Goal: Navigation & Orientation: Find specific page/section

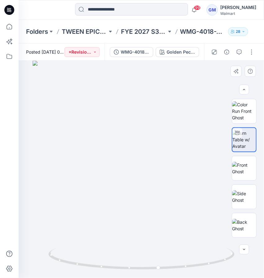
scroll to position [26, 0]
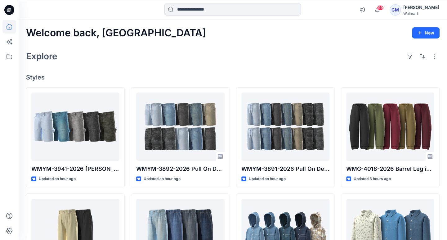
click at [333, 38] on div "Welcome back, Gayan New" at bounding box center [233, 32] width 414 height 11
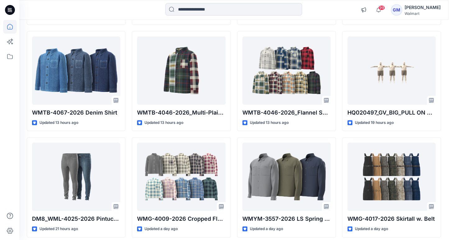
scroll to position [282, 0]
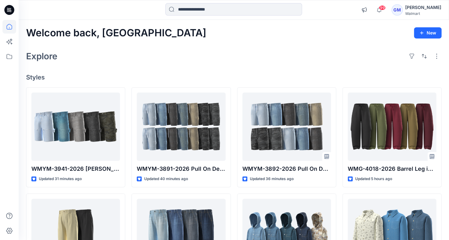
click at [214, 47] on div "Welcome back, Gayan New Explore Styles WMYM-3941-2026 Carpenter Denim Short Upd…" at bounding box center [234, 225] width 430 height 410
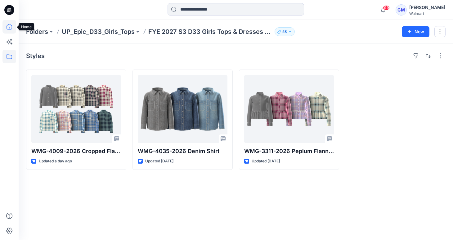
click at [8, 24] on icon at bounding box center [9, 27] width 14 height 14
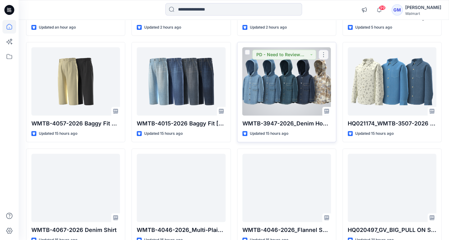
scroll to position [155, 0]
